Goal: Task Accomplishment & Management: Use online tool/utility

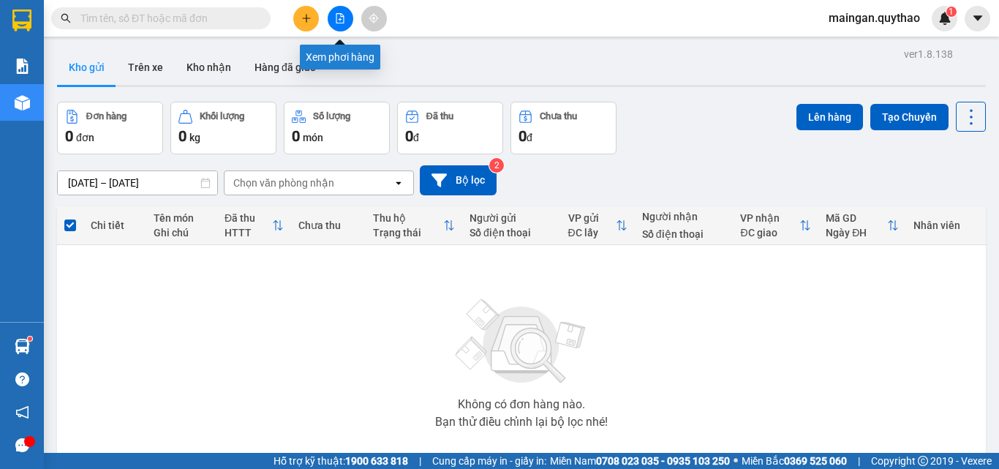
click at [345, 23] on button at bounding box center [341, 19] width 26 height 26
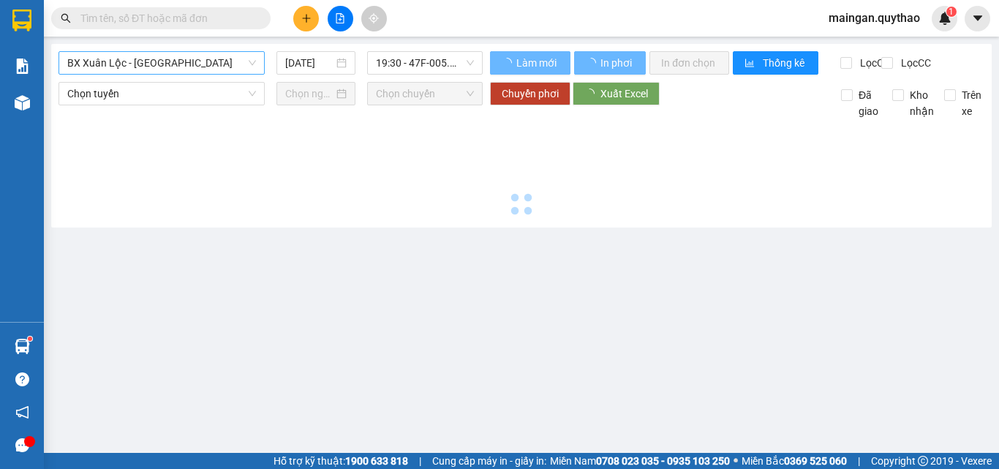
drag, startPoint x: 185, startPoint y: 69, endPoint x: 181, endPoint y: 113, distance: 44.8
click at [185, 72] on span "BX Xuân Lộc - BX Sơn Hoà" at bounding box center [161, 63] width 189 height 22
type input "16/08/2025"
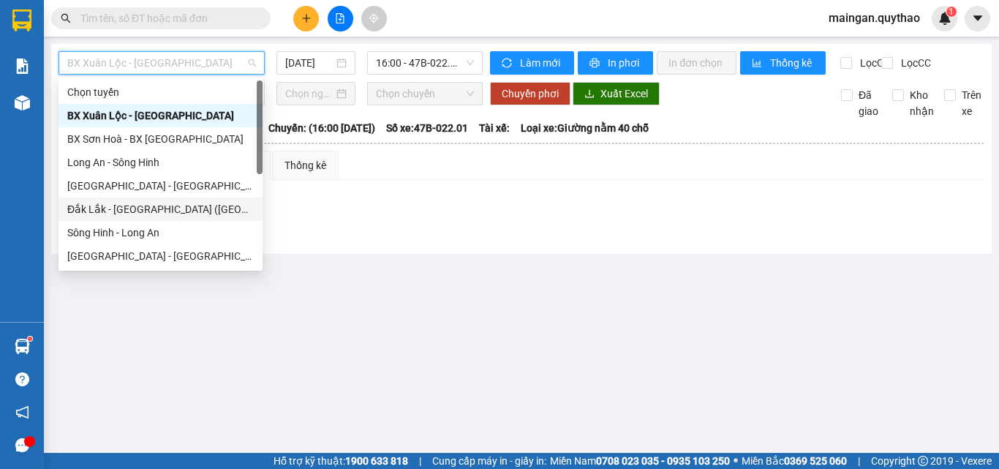
click at [177, 204] on div "Đắk Lắk - Sài Gòn (BXMĐ mới)" at bounding box center [160, 209] width 186 height 16
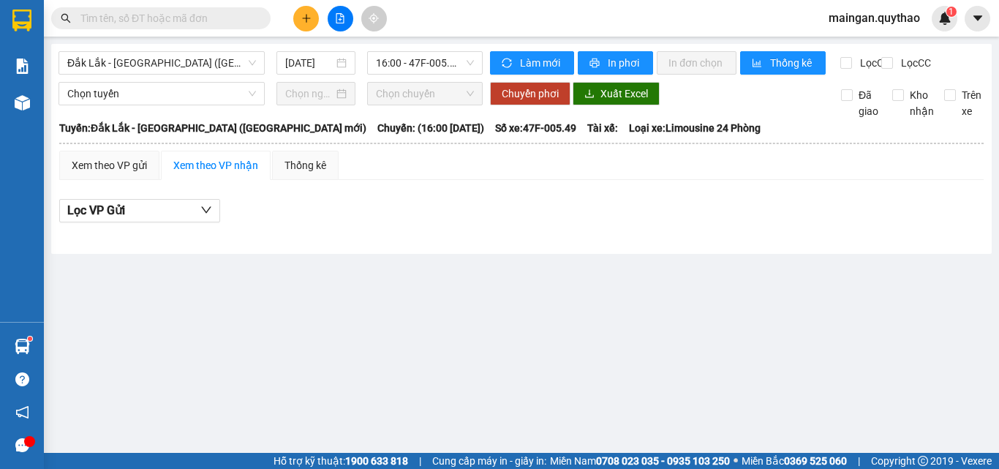
click at [312, 73] on div "16/08/2025" at bounding box center [315, 62] width 79 height 23
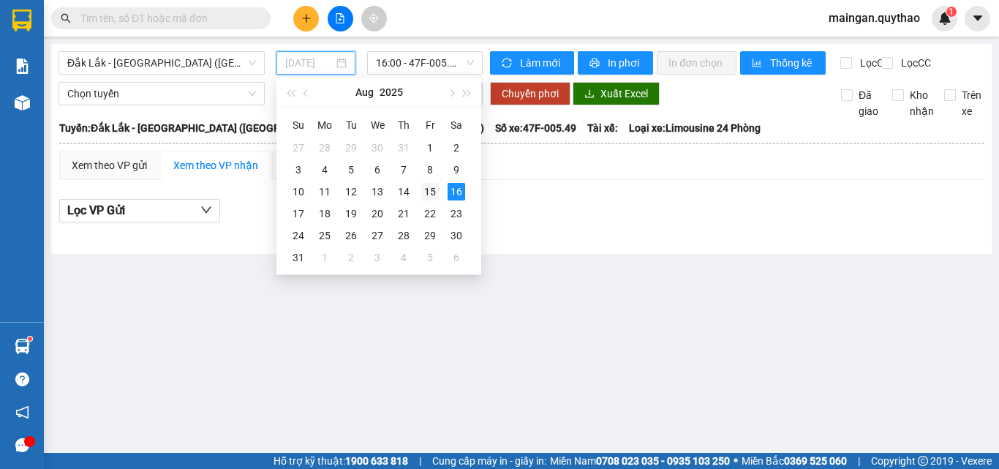
click at [430, 189] on div "15" at bounding box center [430, 192] width 18 height 18
type input "15/08/2025"
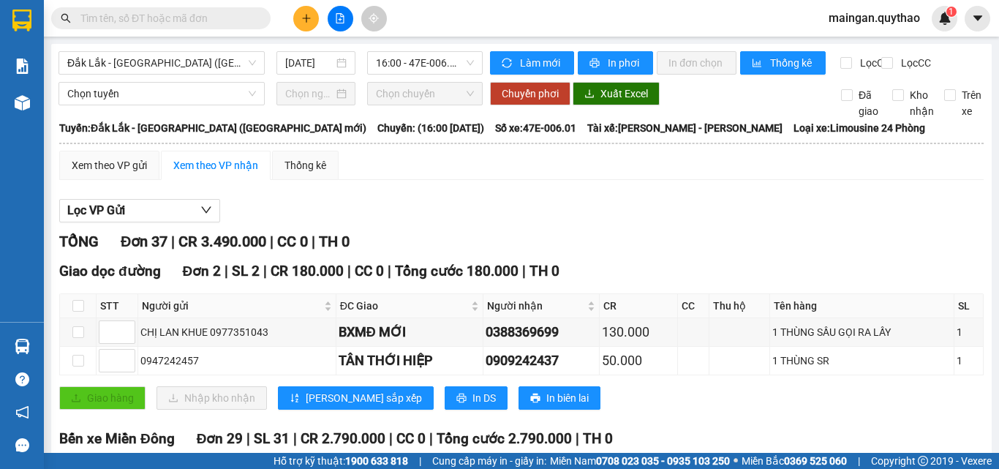
drag, startPoint x: 295, startPoint y: 64, endPoint x: 291, endPoint y: 75, distance: 11.8
click at [289, 73] on div "15/08/2025" at bounding box center [315, 62] width 79 height 23
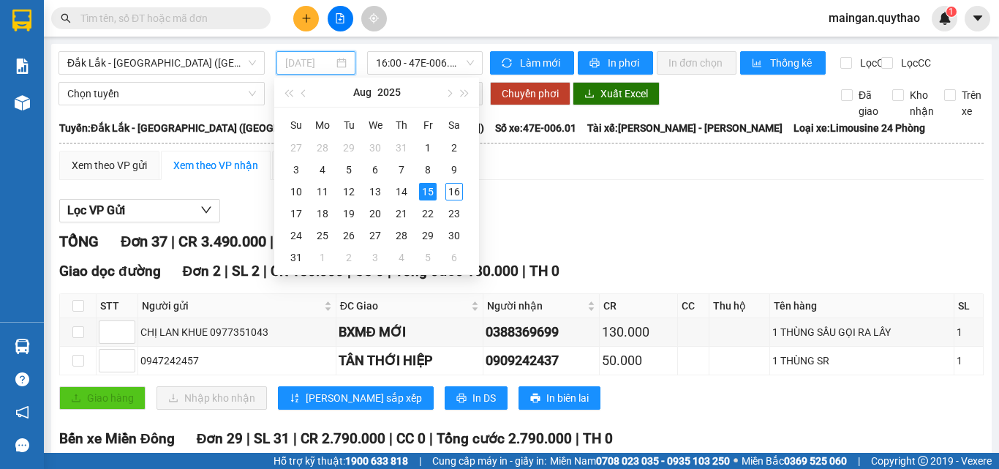
type input "15/08/2025"
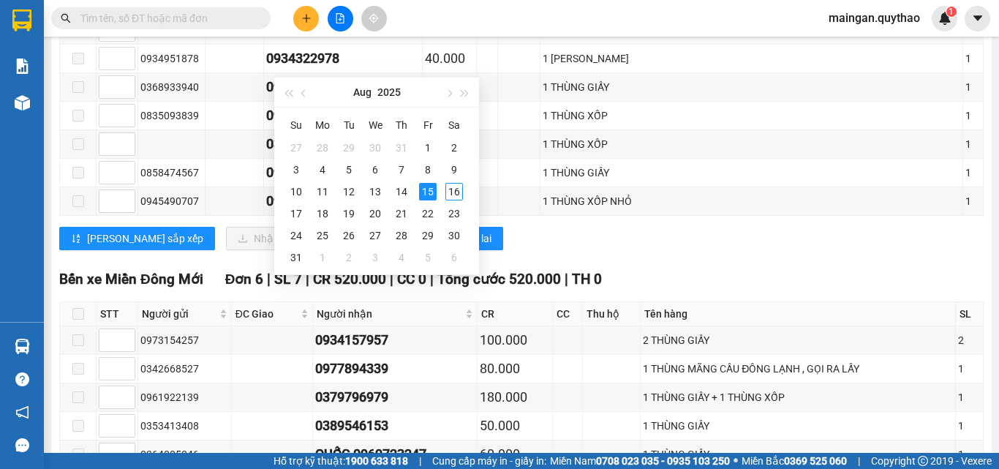
scroll to position [1229, 0]
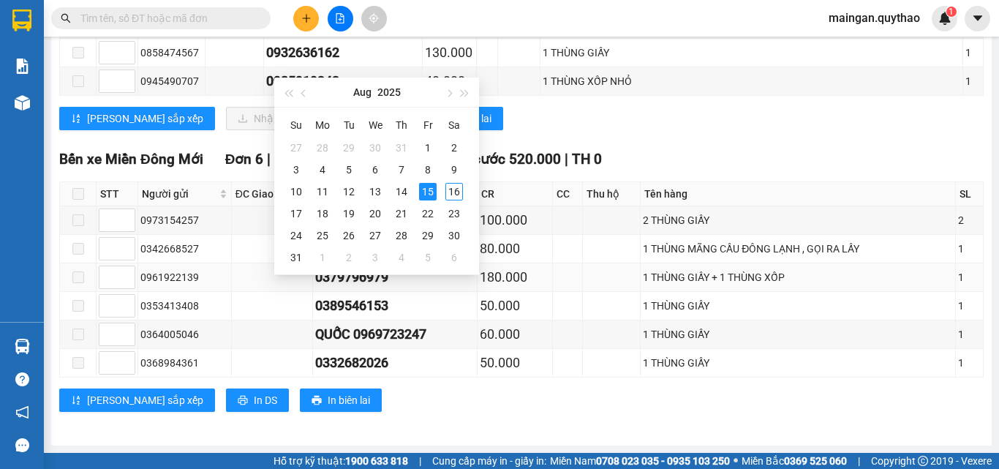
click at [655, 268] on td "1 THÙNG GIẤY + 1 THÙNG XỐP" at bounding box center [797, 277] width 314 height 29
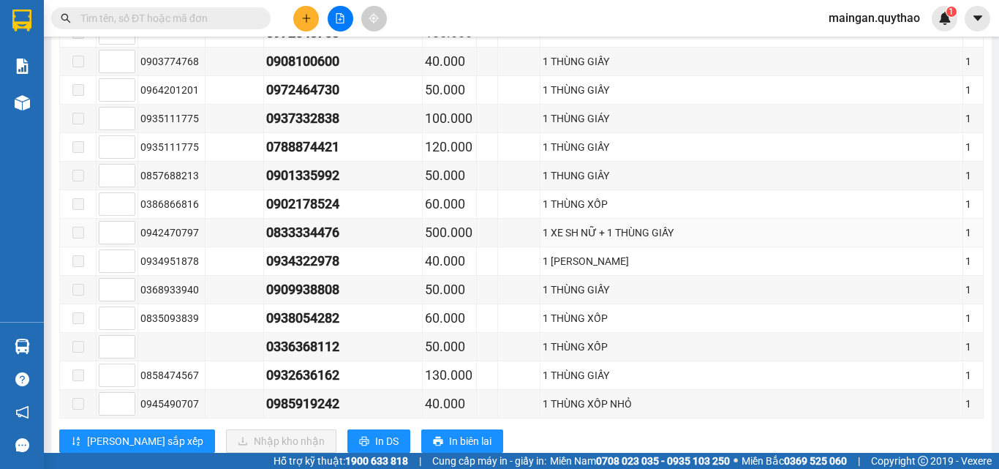
scroll to position [1083, 0]
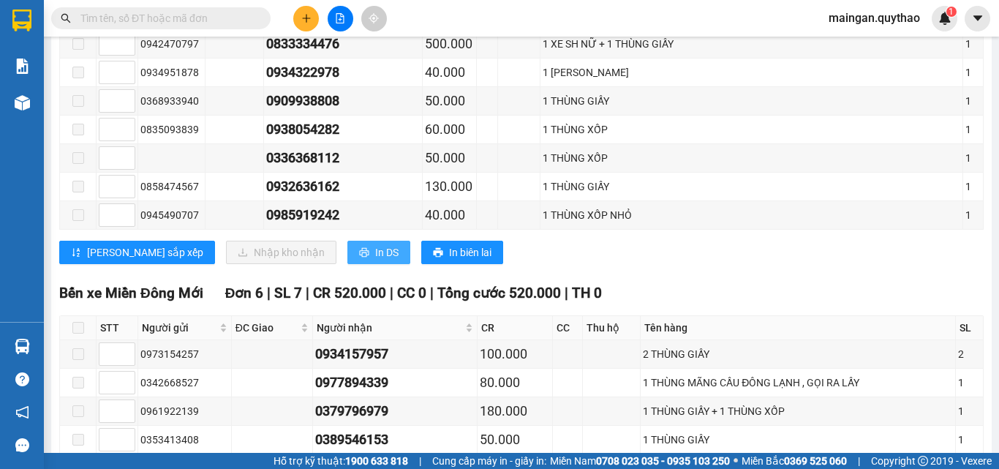
click at [347, 264] on button "In DS" at bounding box center [378, 252] width 63 height 23
